Goal: Navigation & Orientation: Find specific page/section

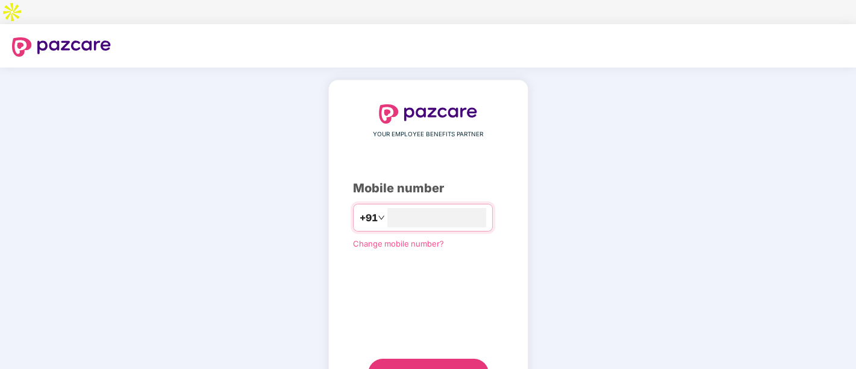
type input "**********"
click at [399, 365] on span "Send OTP" at bounding box center [420, 371] width 54 height 13
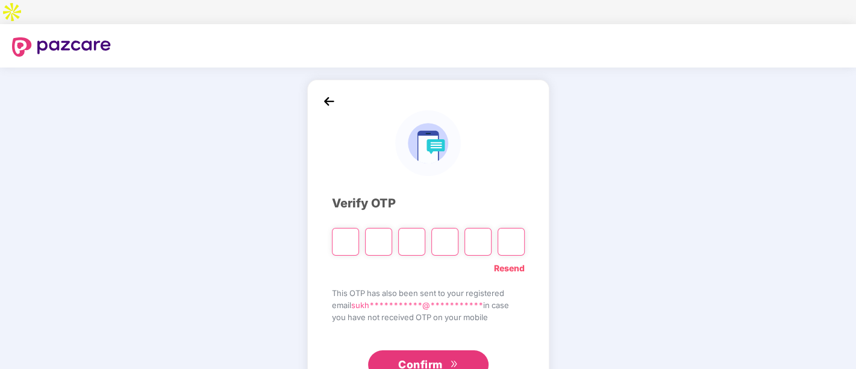
type input "*"
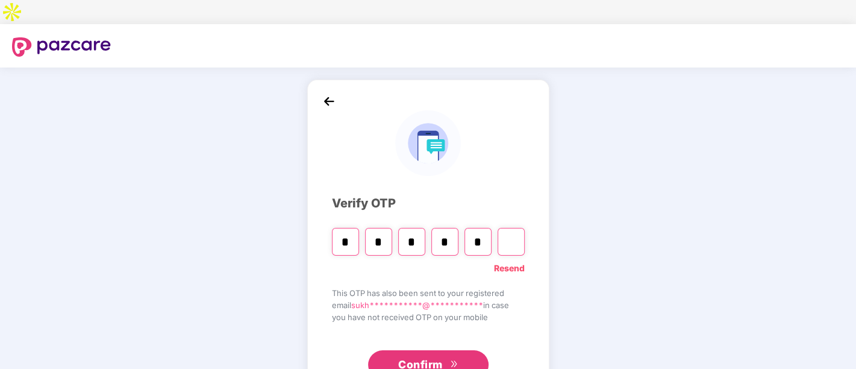
type input "*"
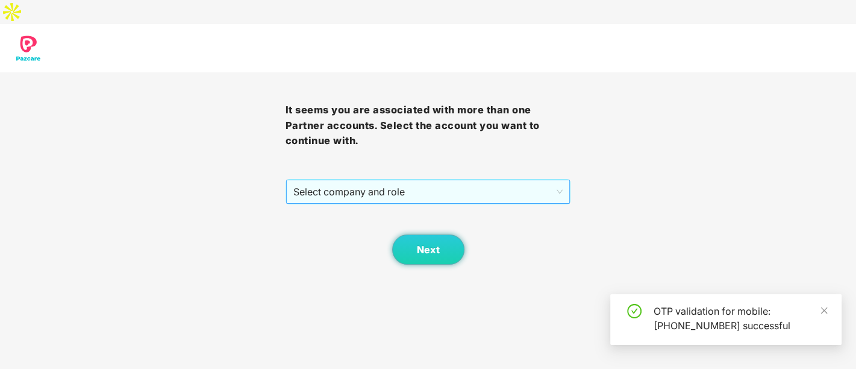
click at [366, 180] on span "Select company and role" at bounding box center [428, 191] width 270 height 23
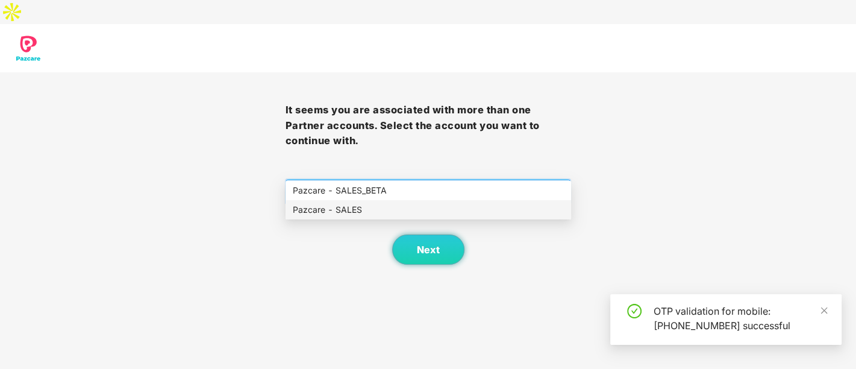
click at [370, 211] on div "Pazcare - SALES" at bounding box center [428, 209] width 271 height 13
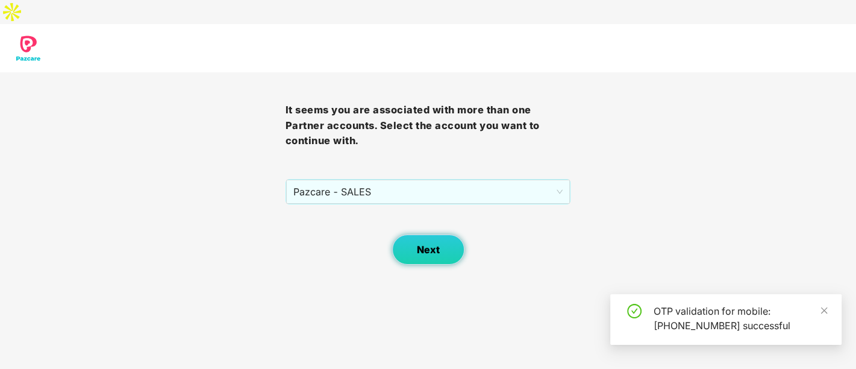
click at [413, 234] on button "Next" at bounding box center [428, 249] width 72 height 30
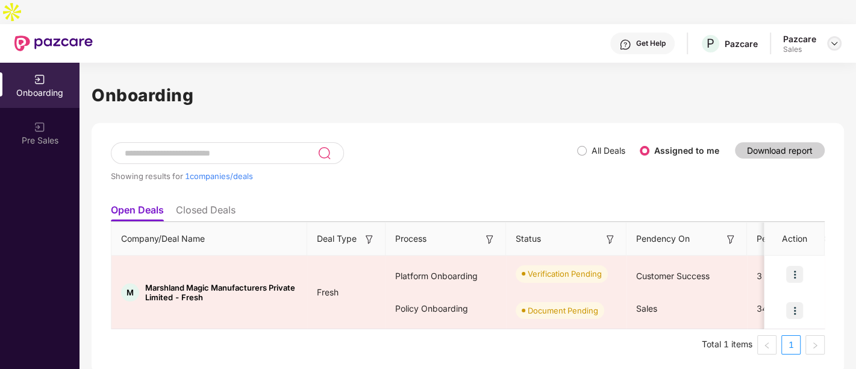
click at [838, 39] on img at bounding box center [834, 44] width 10 height 10
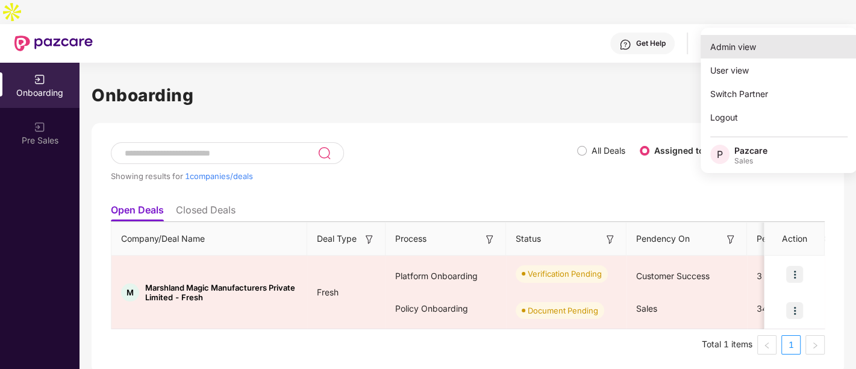
click at [774, 40] on div "Admin view" at bounding box center [779, 46] width 157 height 23
